Goal: Task Accomplishment & Management: Manage account settings

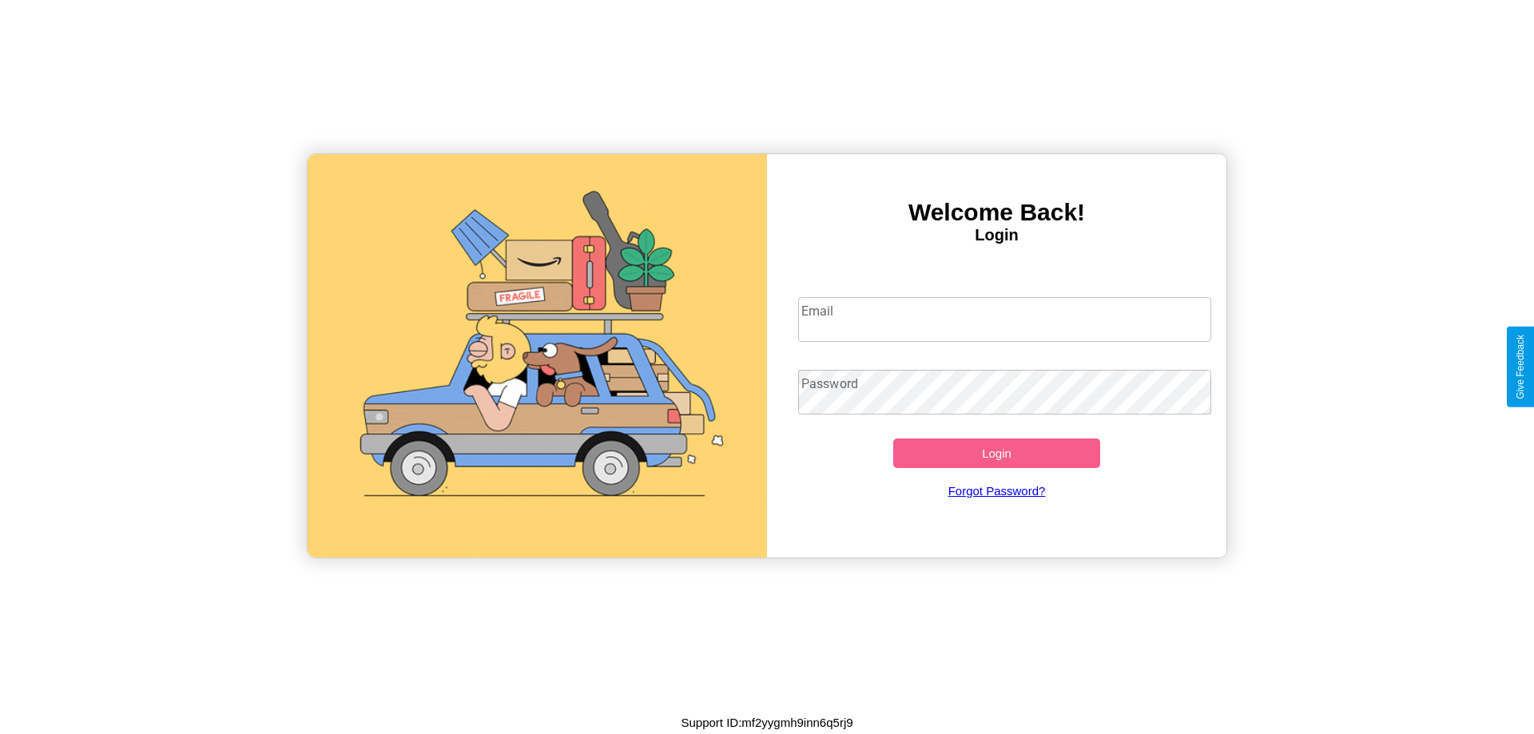
click at [1004, 319] on input "Email" at bounding box center [1005, 319] width 414 height 45
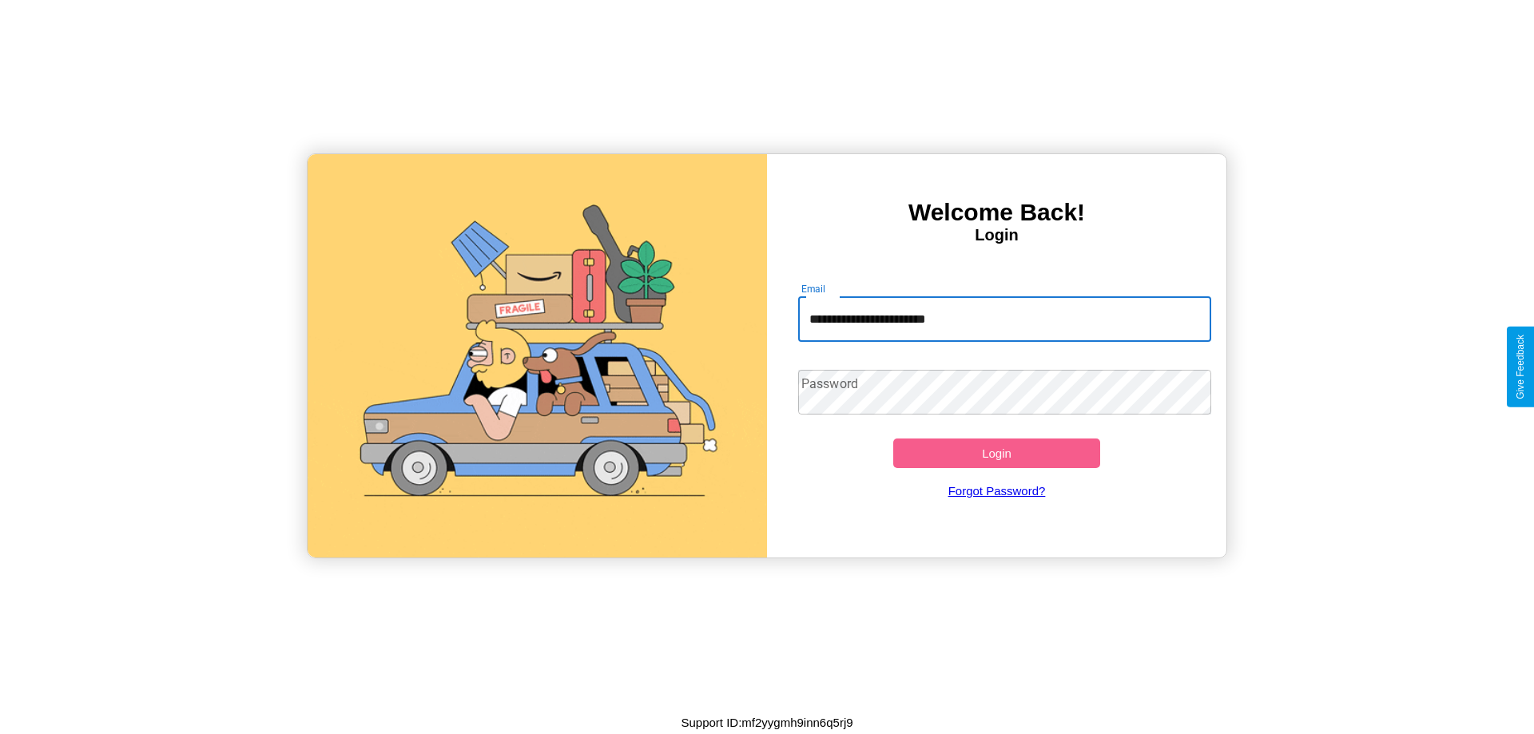
type input "**********"
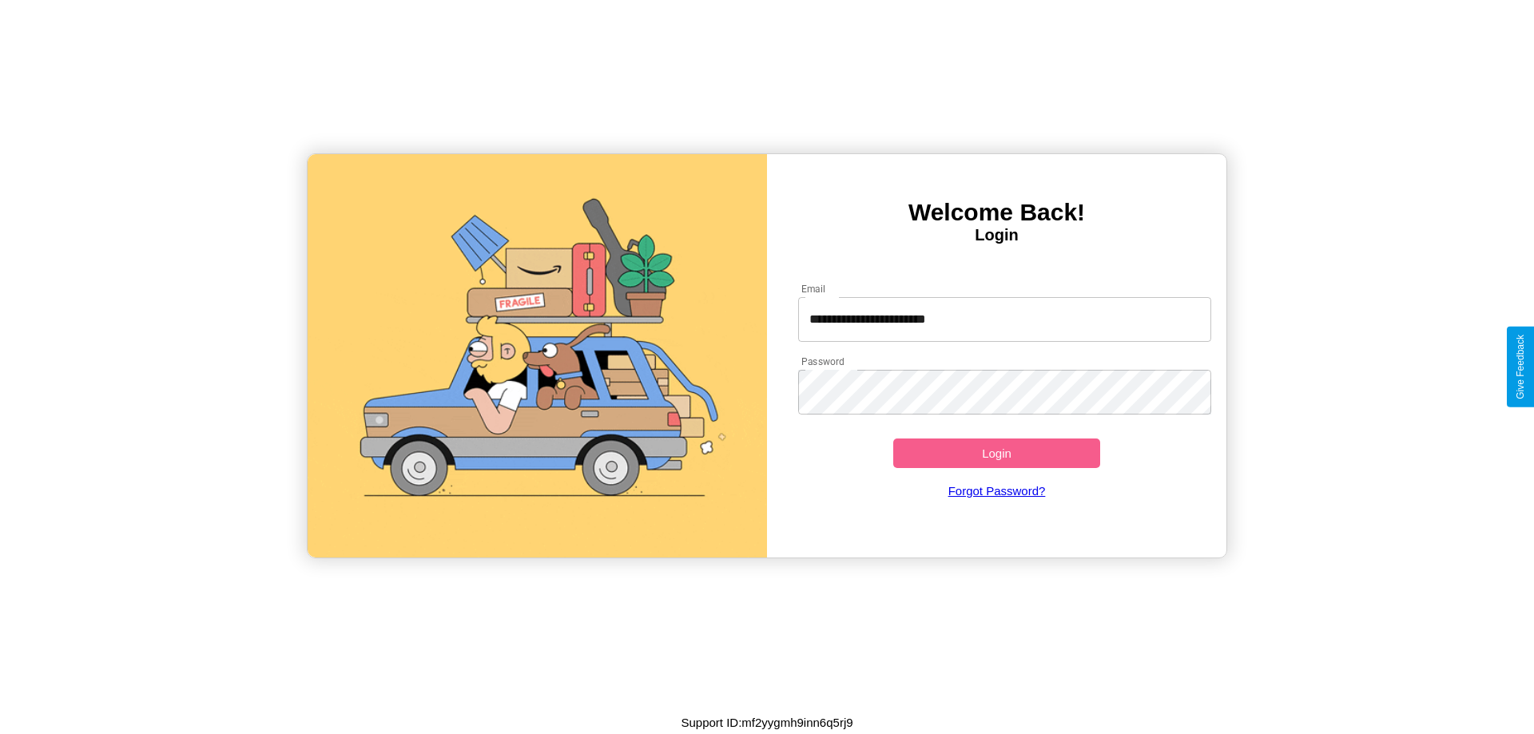
click at [996, 453] on button "Login" at bounding box center [996, 454] width 207 height 30
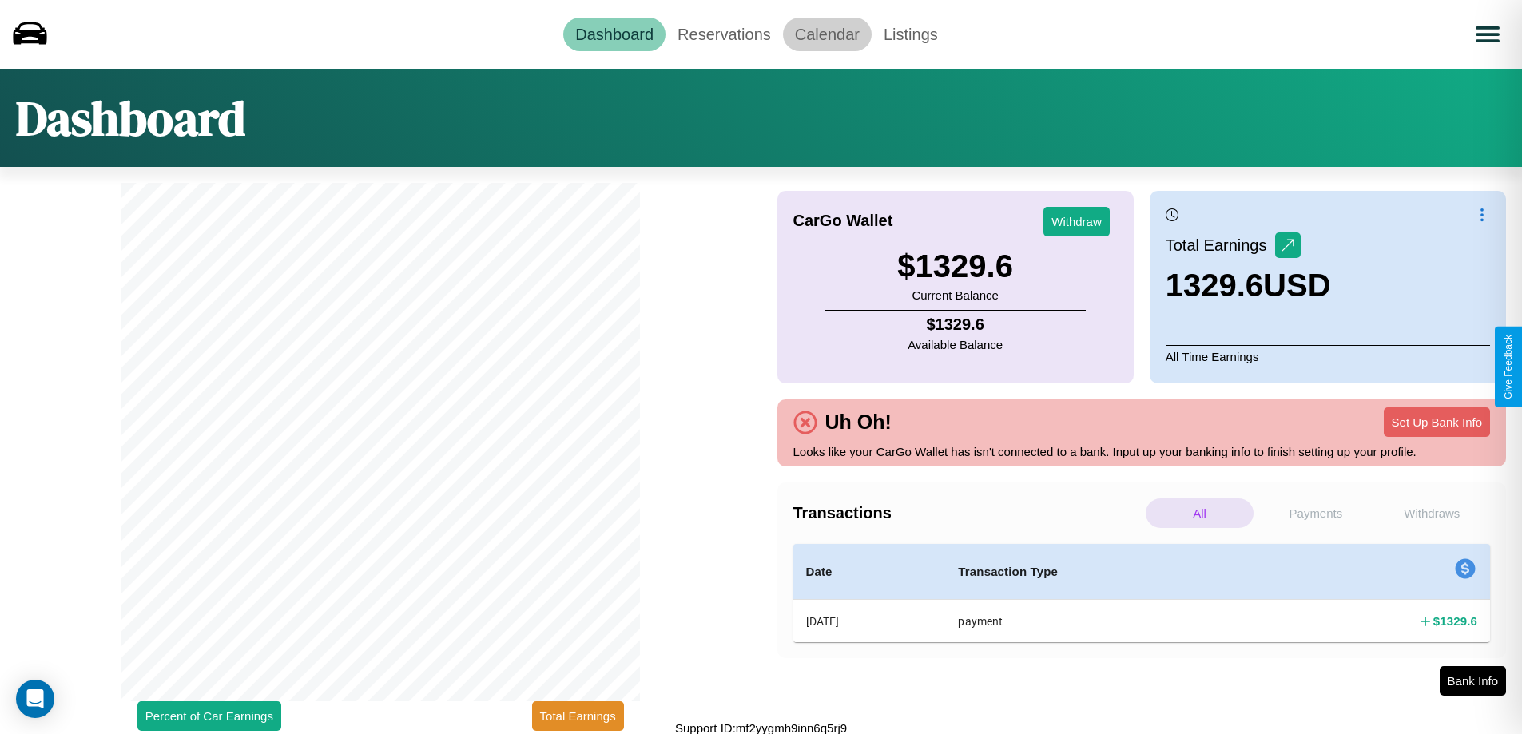
click at [827, 34] on link "Calendar" at bounding box center [827, 35] width 89 height 34
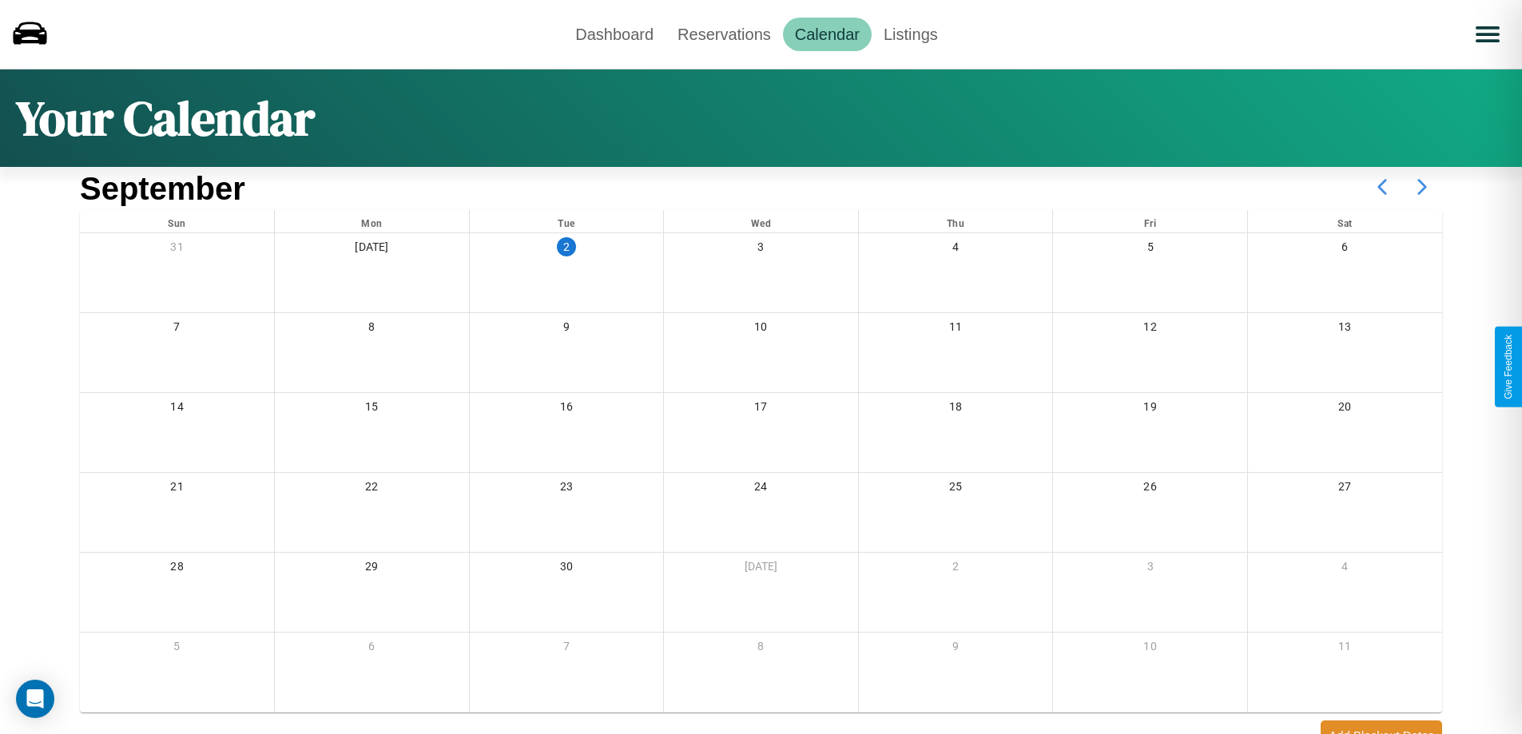
click at [1422, 187] on icon at bounding box center [1422, 187] width 40 height 40
click at [614, 34] on link "Dashboard" at bounding box center [614, 35] width 102 height 34
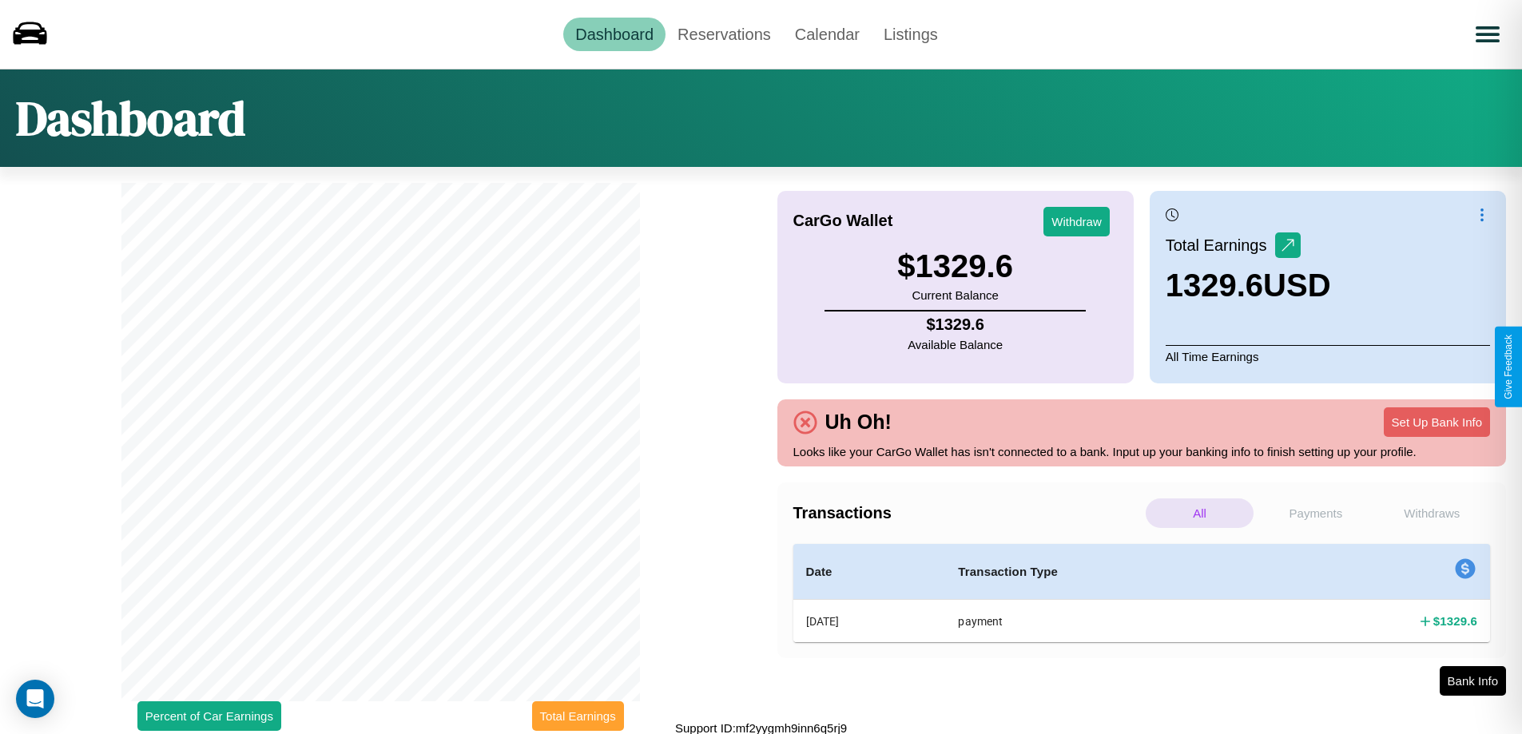
click at [578, 716] on button "Total Earnings" at bounding box center [578, 716] width 92 height 30
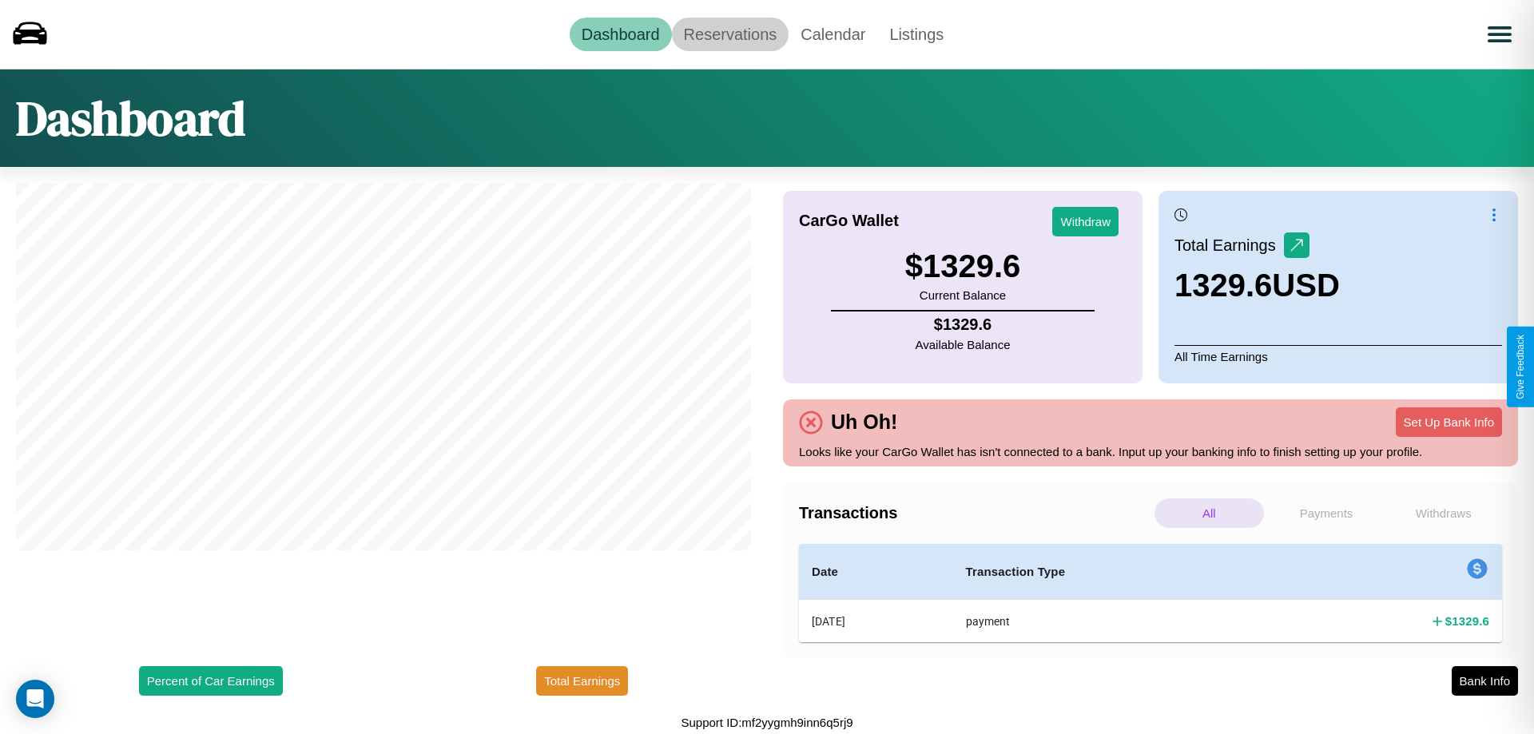
click at [729, 34] on link "Reservations" at bounding box center [730, 35] width 117 height 34
